Goal: Information Seeking & Learning: Learn about a topic

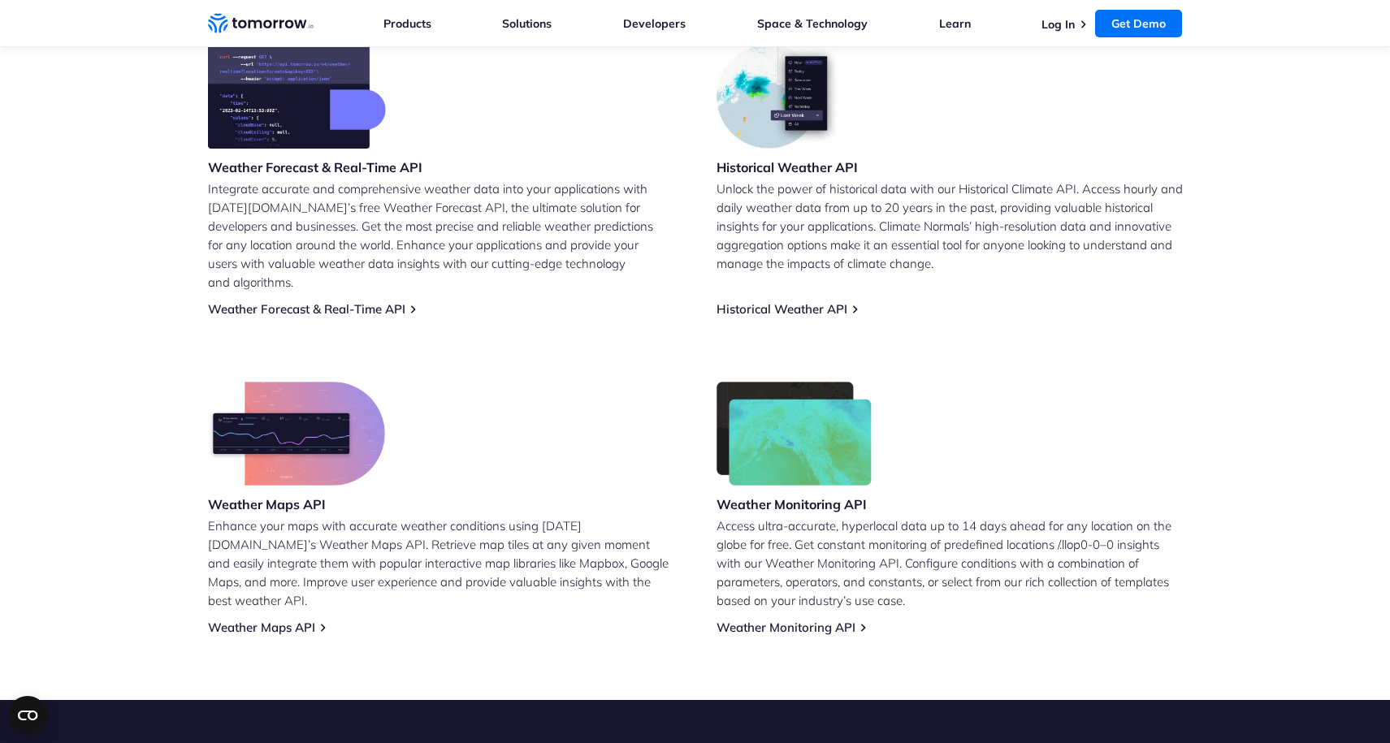
scroll to position [671, 0]
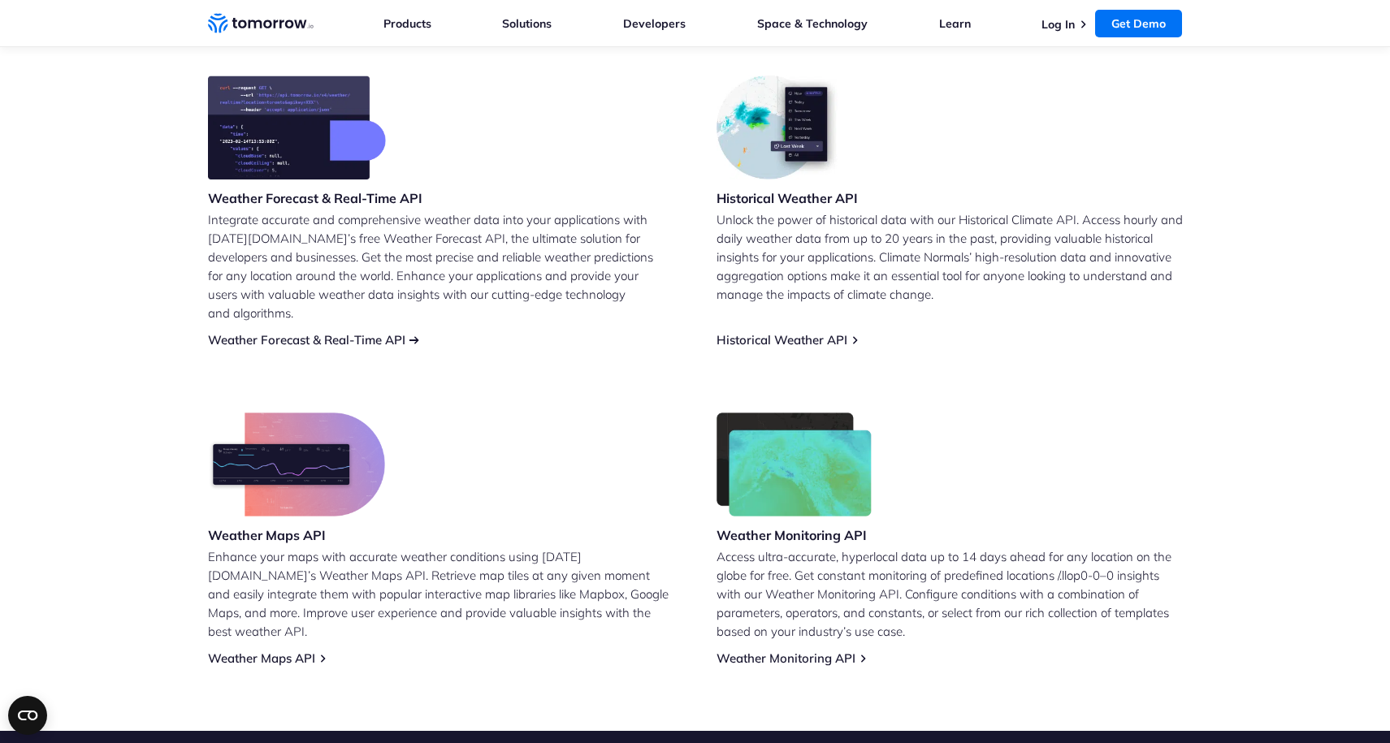
click at [380, 332] on link "Weather Forecast & Real-Time API" at bounding box center [306, 339] width 197 height 15
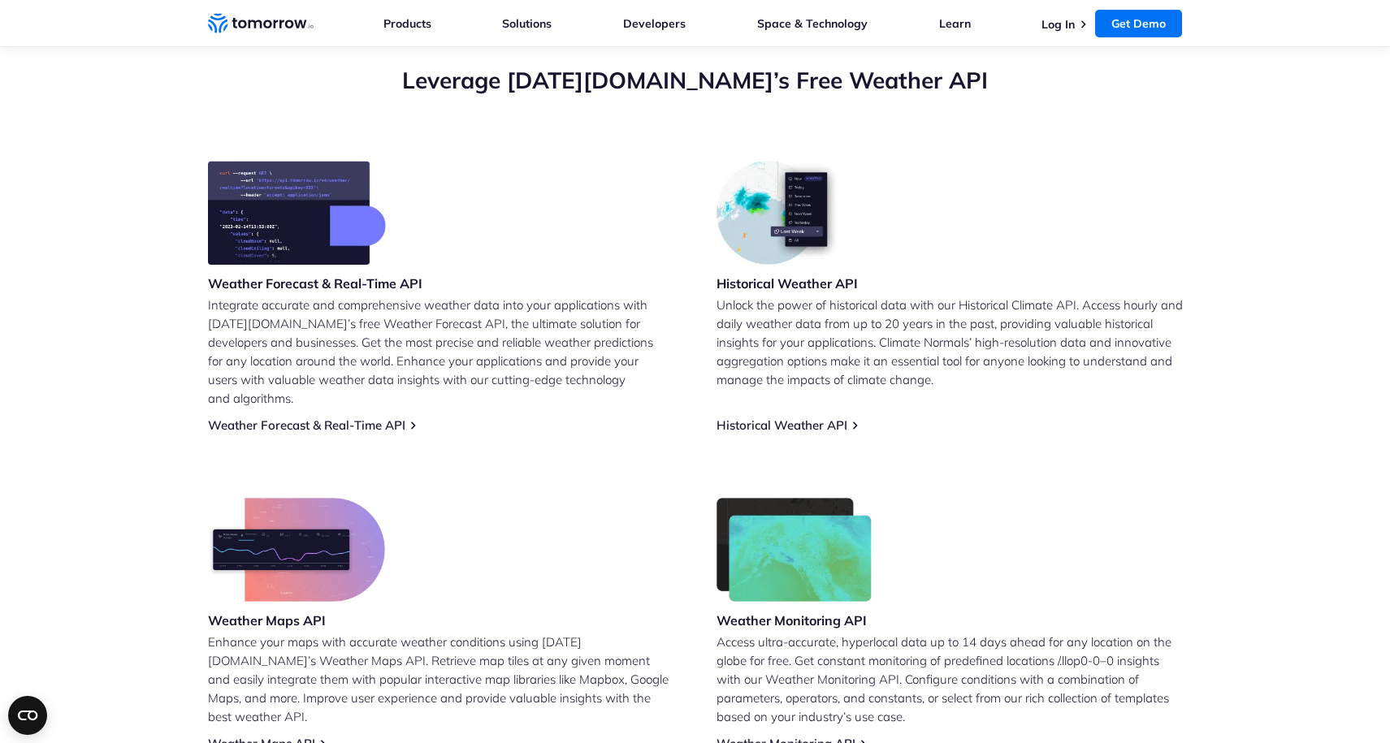
scroll to position [587, 0]
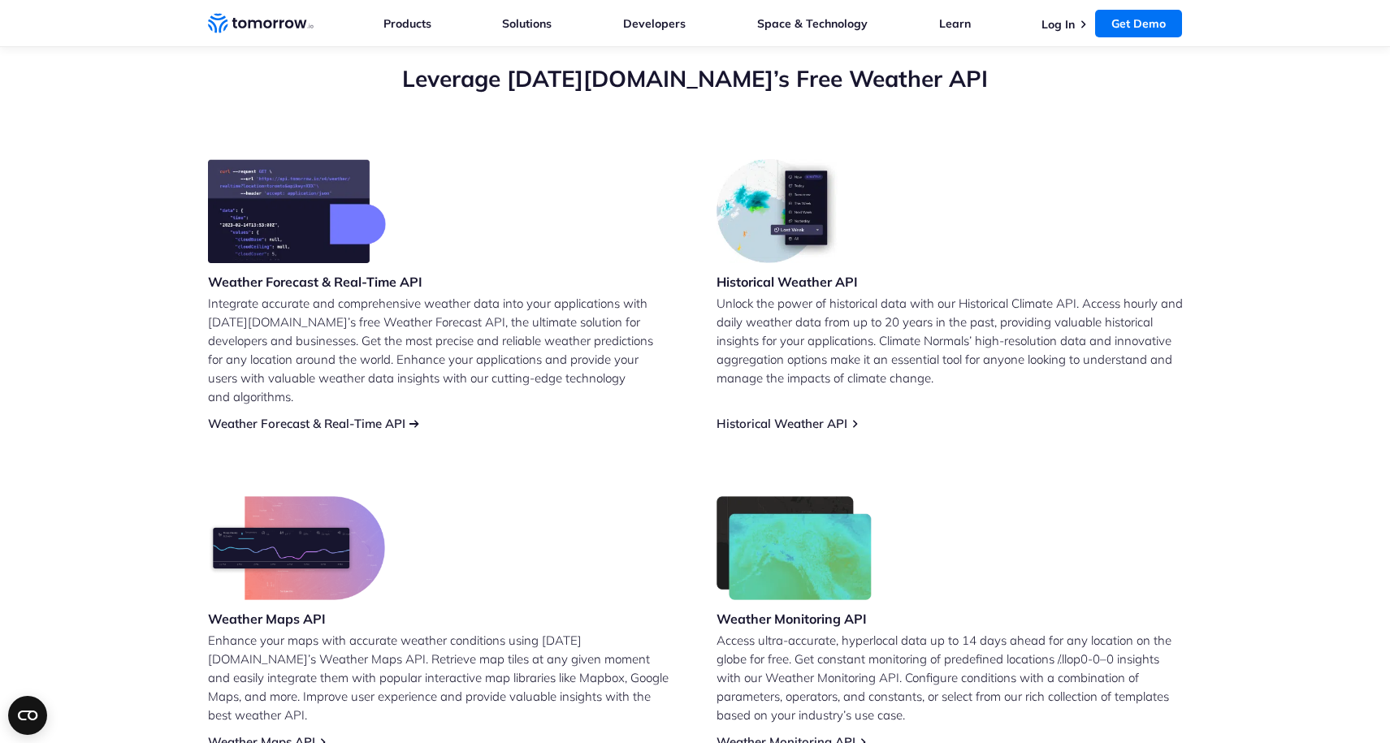
click at [354, 416] on link "Weather Forecast & Real-Time API" at bounding box center [306, 423] width 197 height 15
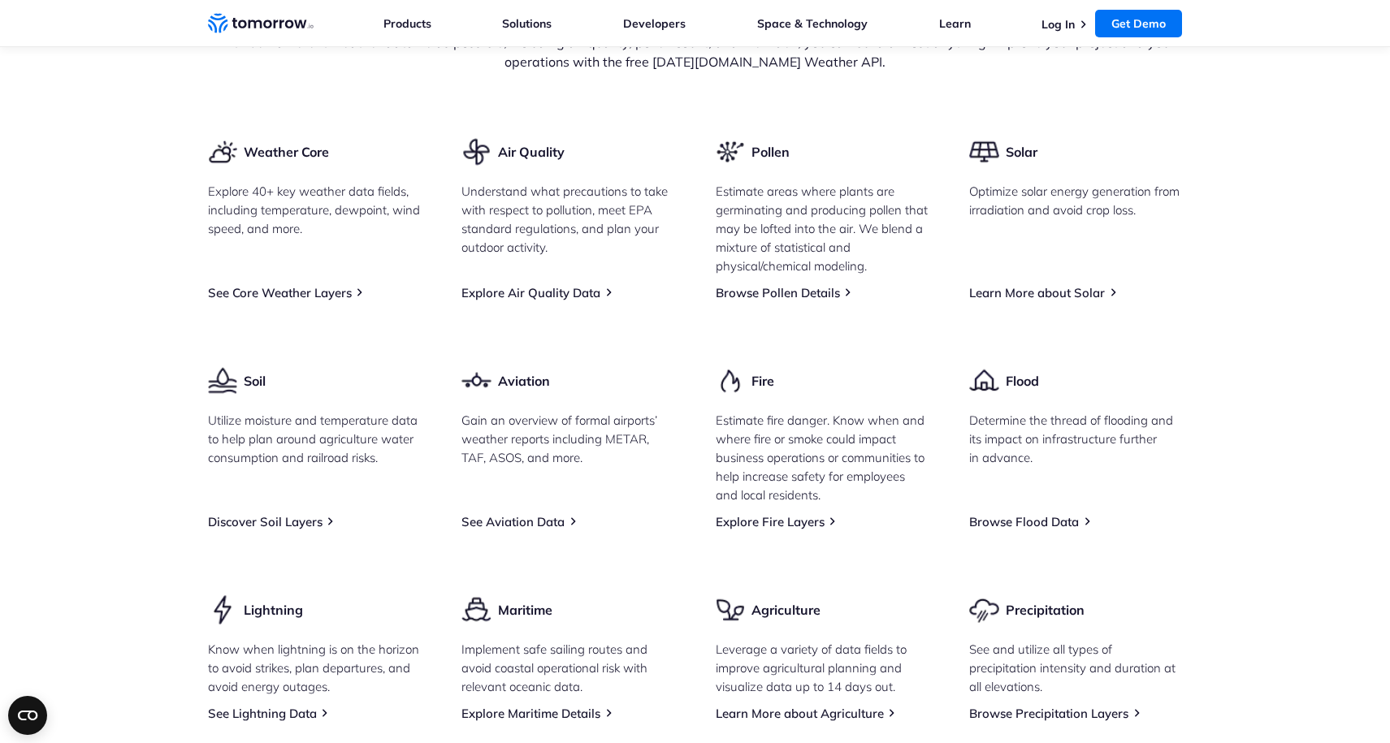
scroll to position [2010, 0]
